Goal: Task Accomplishment & Management: Complete application form

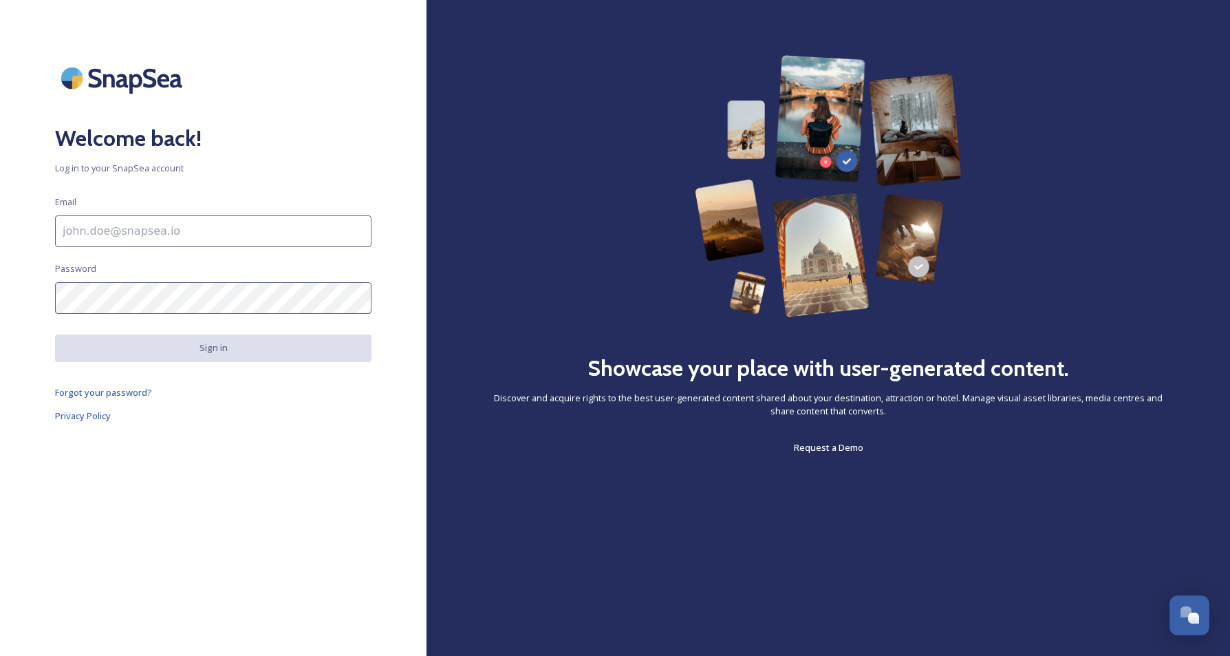
click at [124, 219] on input at bounding box center [213, 231] width 316 height 32
drag, startPoint x: 184, startPoint y: 537, endPoint x: 177, endPoint y: 530, distance: 9.3
click at [183, 537] on div "Welcome back! Log in to your SnapSea account Email Password Sign in Forgot your…" at bounding box center [213, 328] width 427 height 546
click at [118, 395] on span "Forgot your password?" at bounding box center [103, 392] width 97 height 12
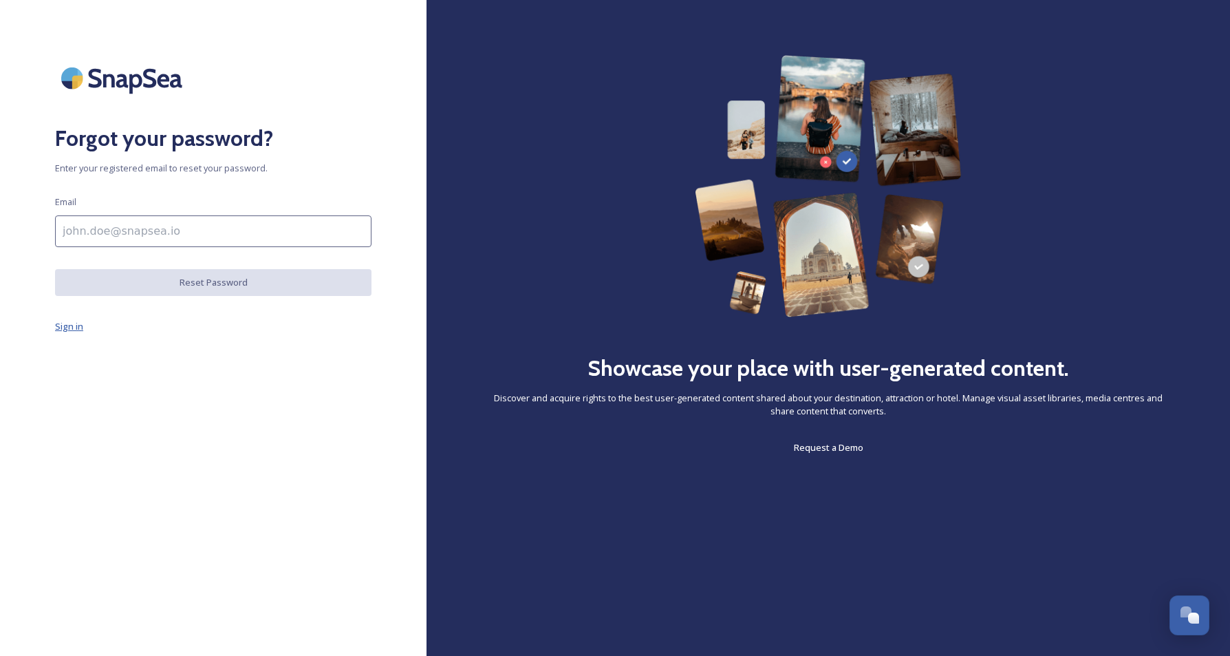
click at [65, 328] on span "Sign in" at bounding box center [69, 326] width 28 height 12
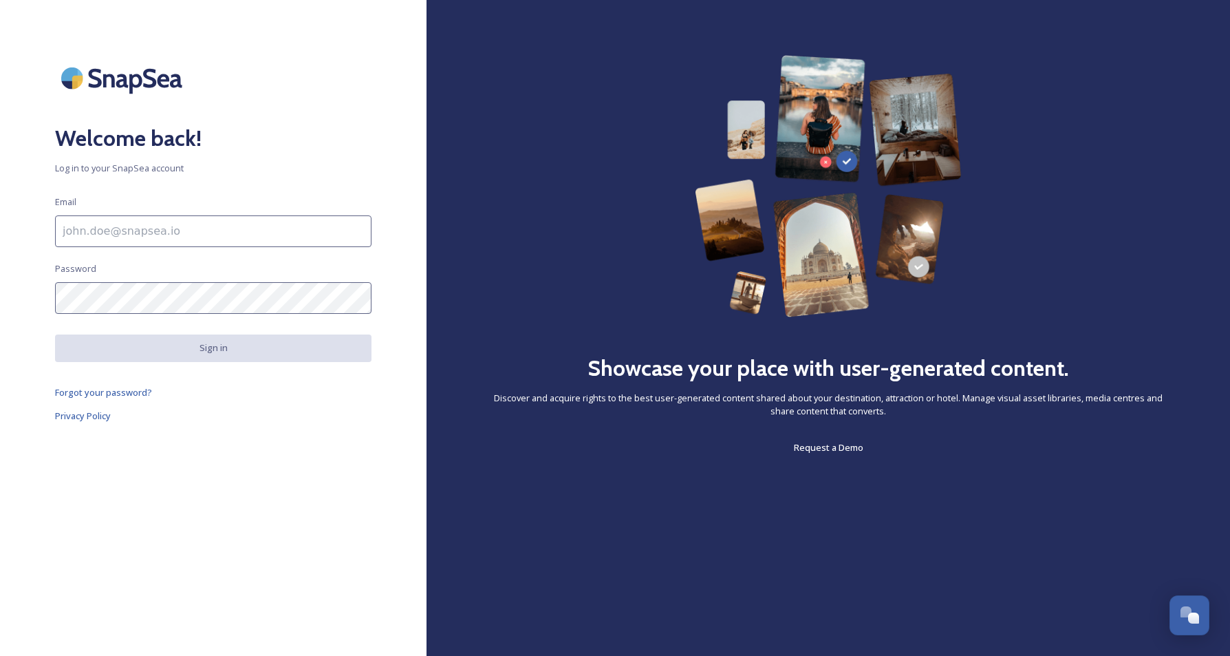
click at [128, 57] on img at bounding box center [124, 78] width 138 height 46
click at [133, 83] on img at bounding box center [124, 78] width 138 height 46
click at [81, 86] on img at bounding box center [124, 78] width 138 height 46
click at [844, 455] on link "Request a Demo" at bounding box center [828, 447] width 69 height 17
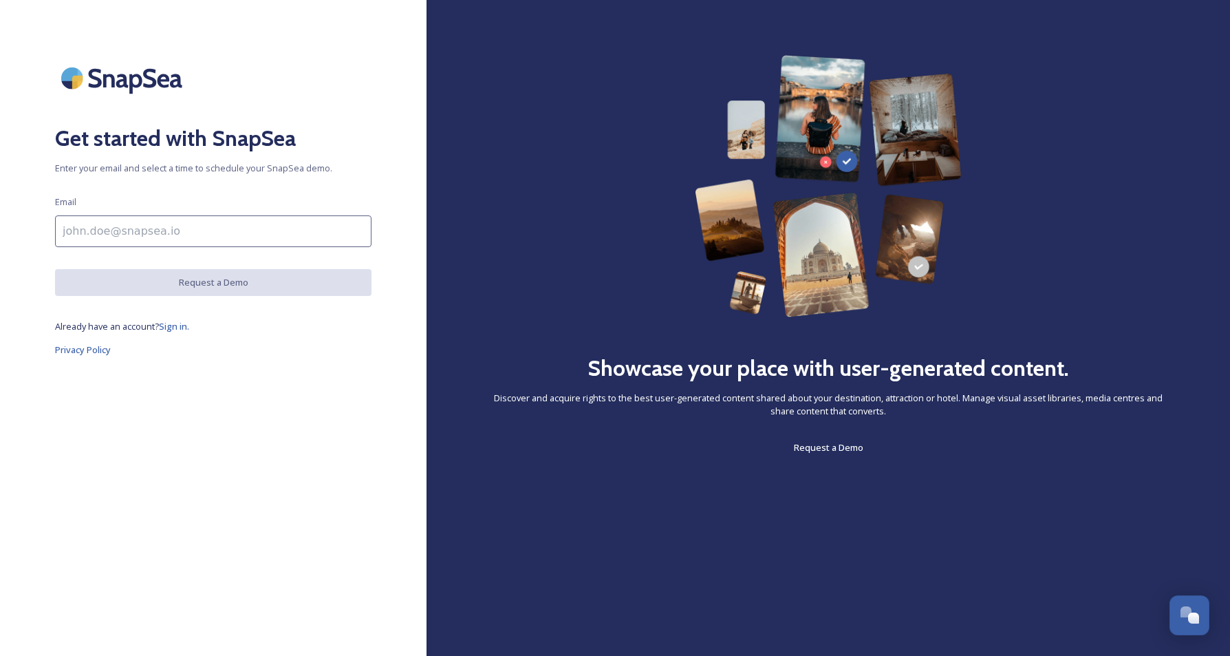
click at [204, 245] on input at bounding box center [213, 231] width 316 height 32
type input "s"
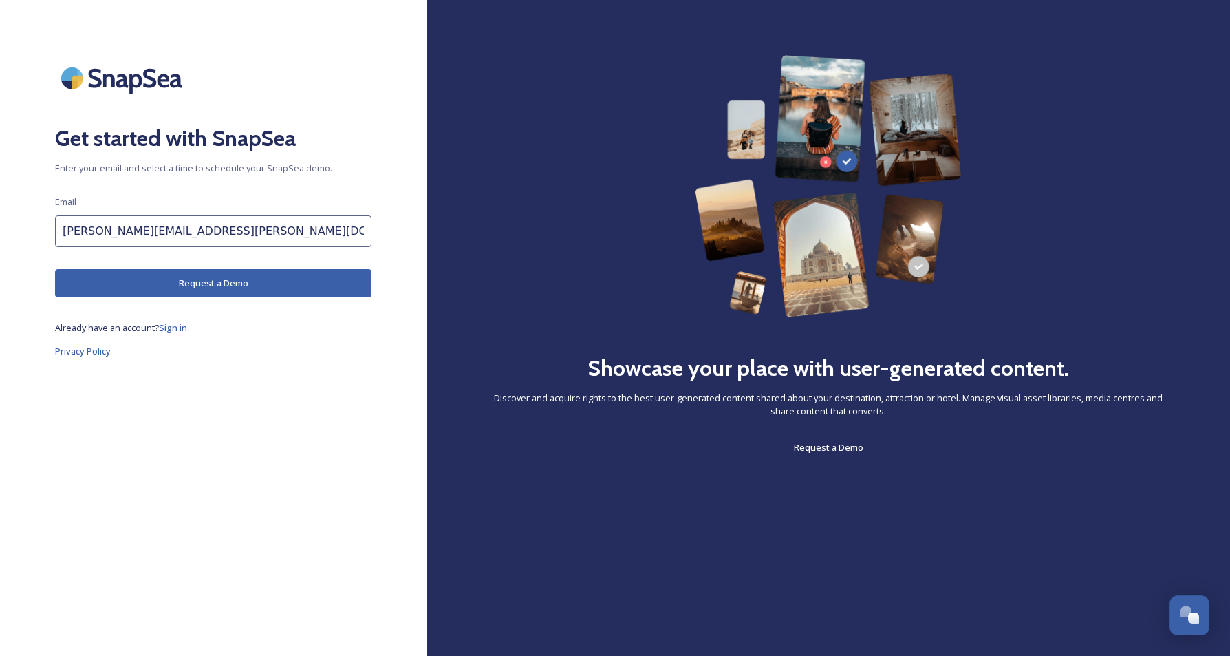
type input "[PERSON_NAME][EMAIL_ADDRESS][PERSON_NAME][DOMAIN_NAME]"
click at [261, 288] on button "Request a Demo" at bounding box center [213, 283] width 316 height 28
